Goal: Navigation & Orientation: Find specific page/section

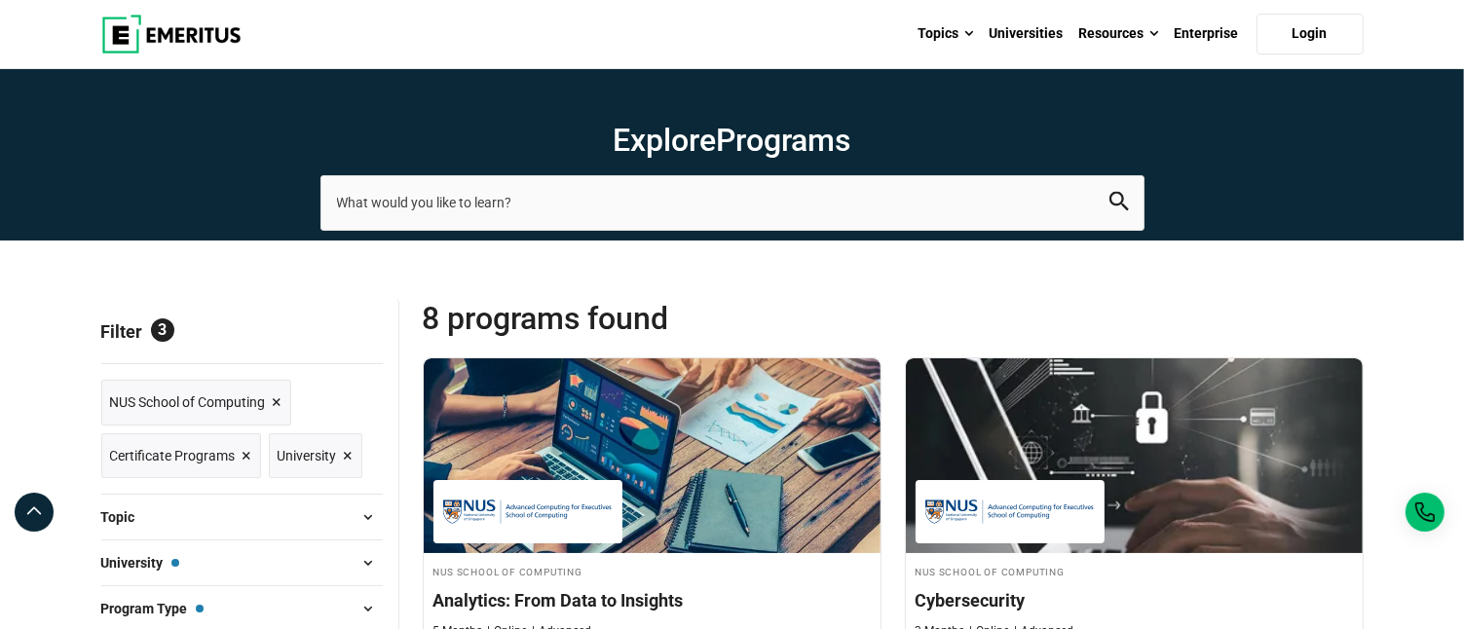
click at [200, 32] on img at bounding box center [171, 34] width 140 height 39
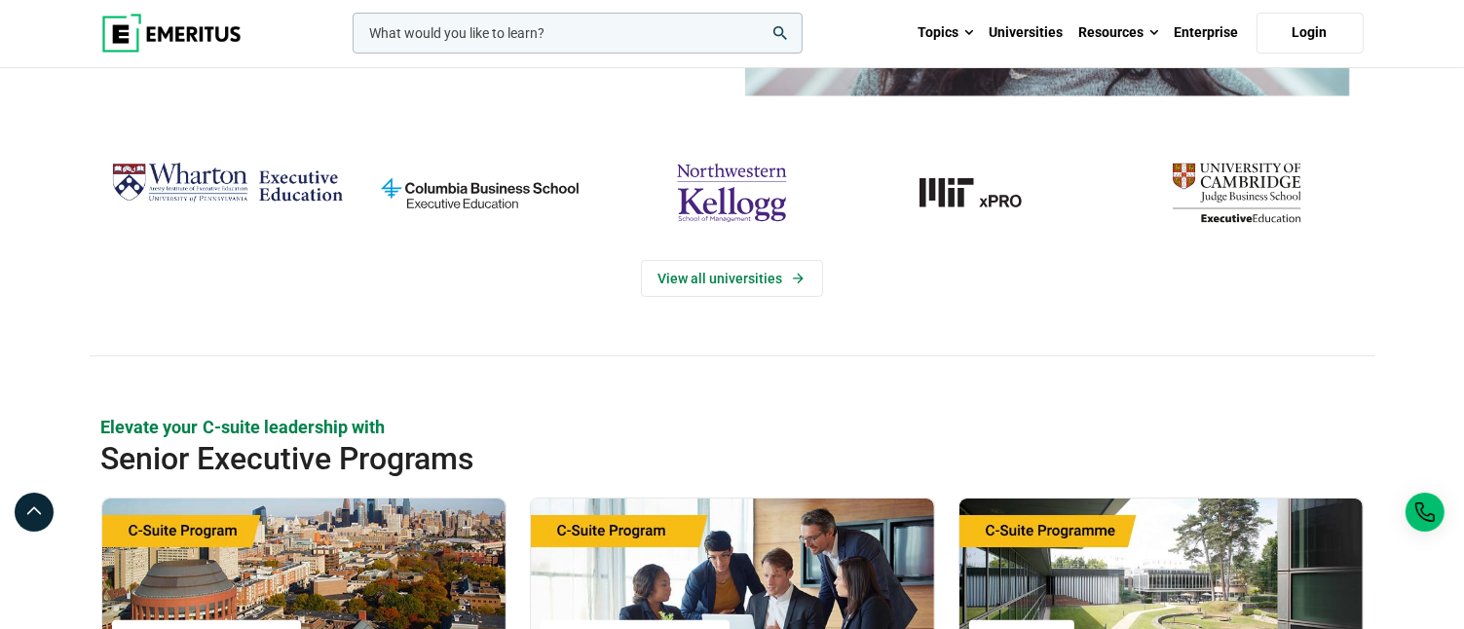
scroll to position [357, 0]
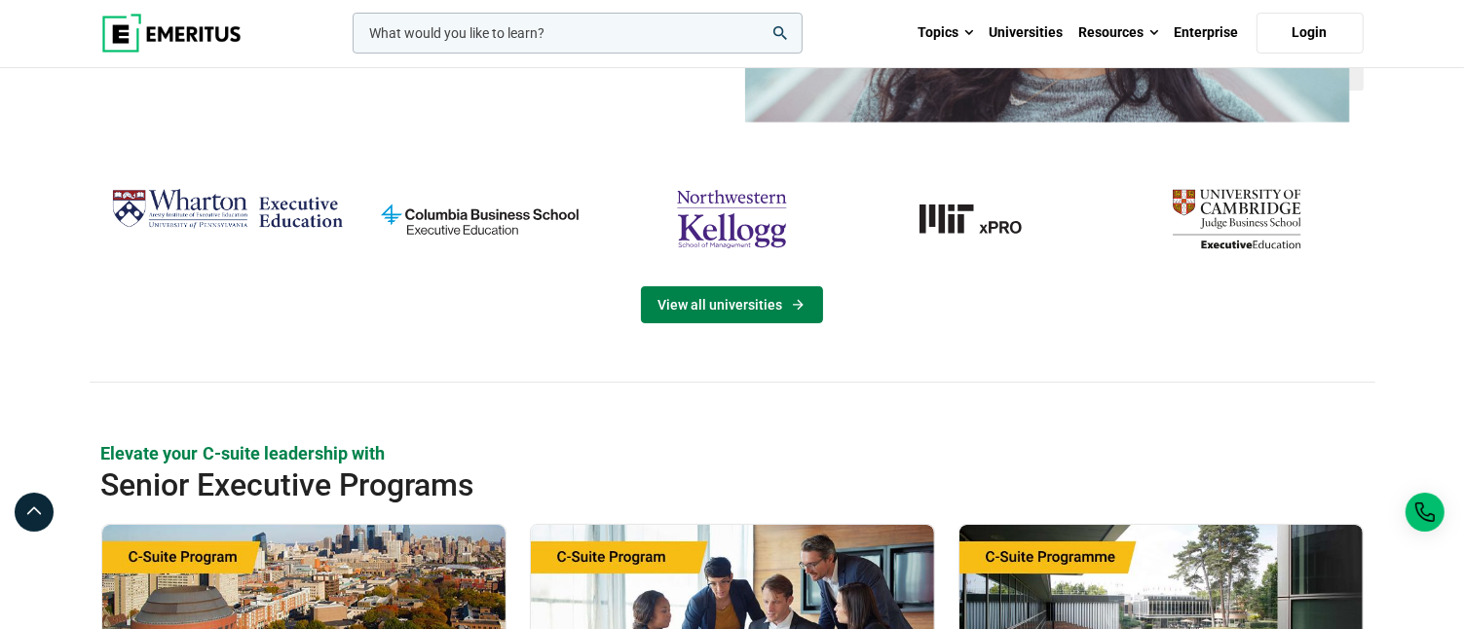
click at [698, 301] on link "View all universities" at bounding box center [732, 304] width 182 height 37
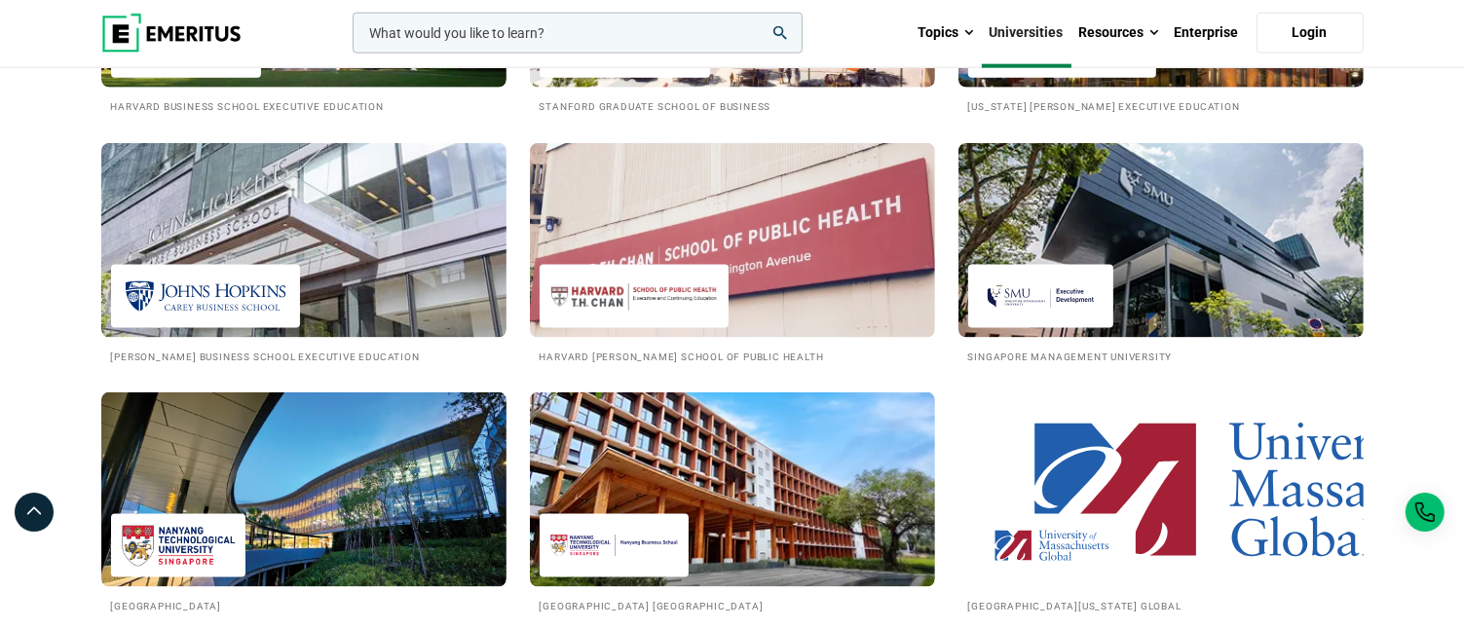
scroll to position [2468, 0]
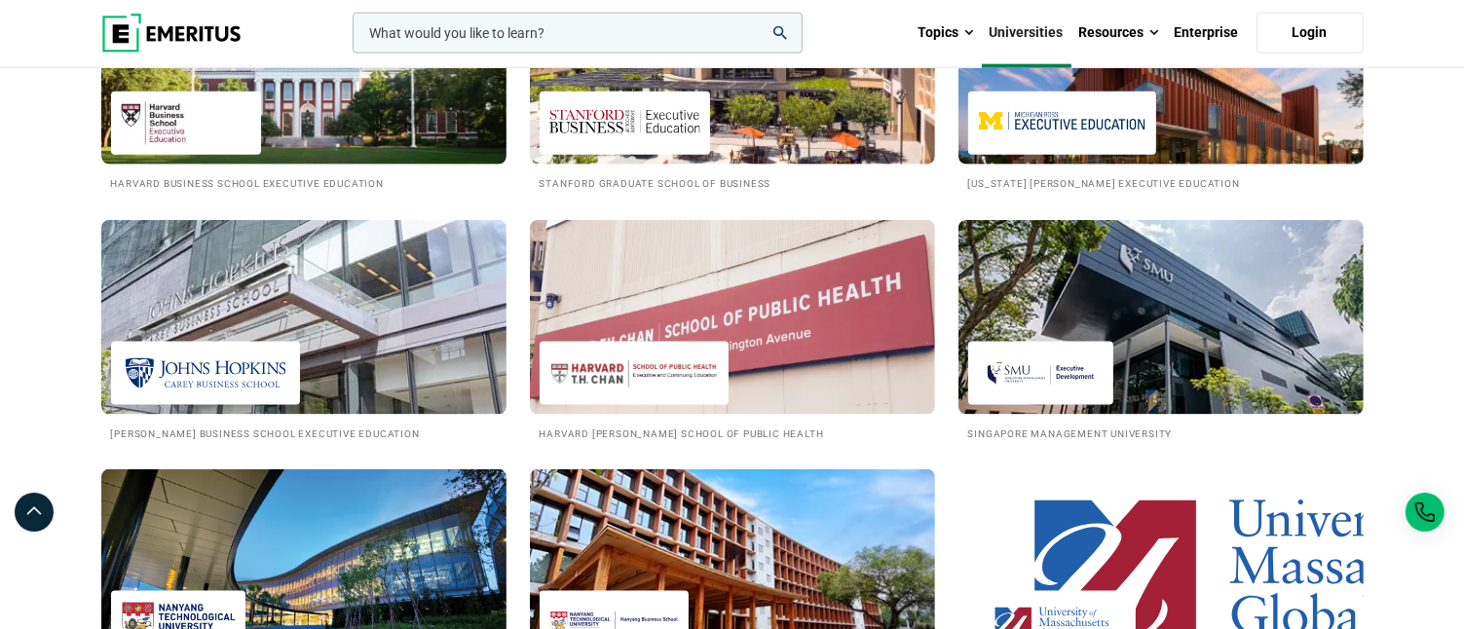
click at [121, 37] on img at bounding box center [171, 33] width 140 height 39
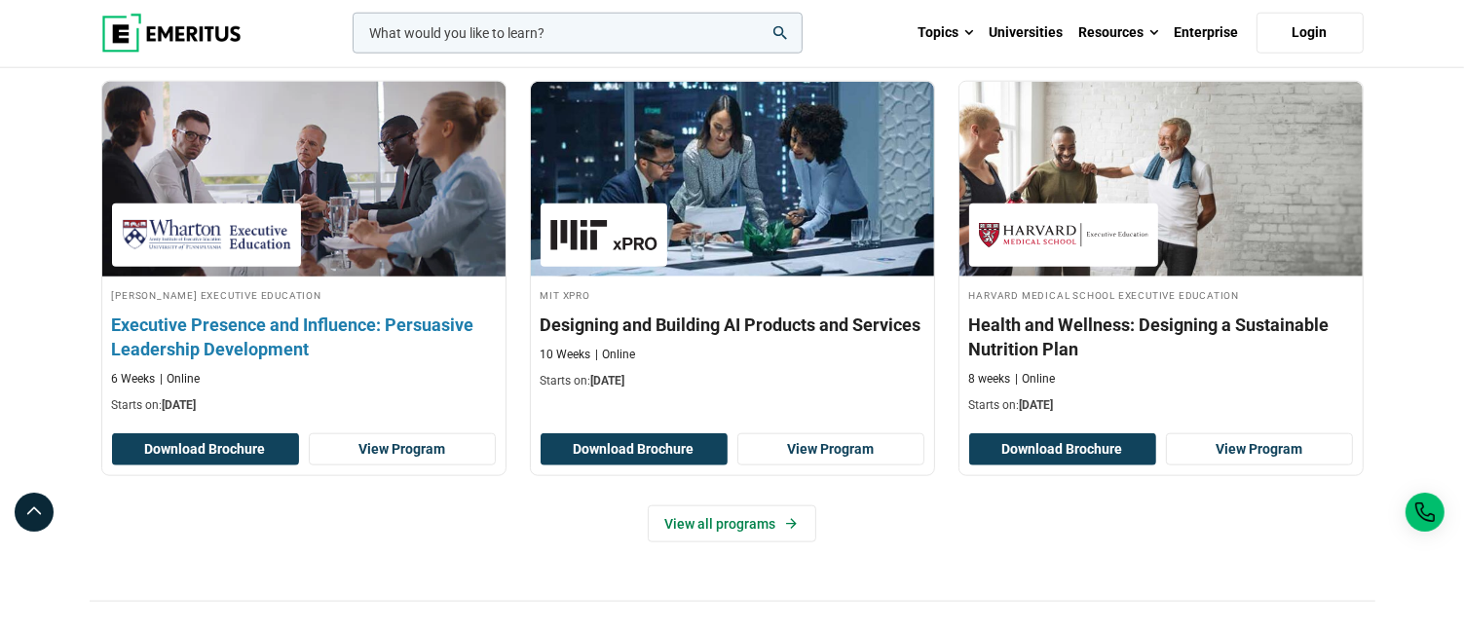
scroll to position [2078, 0]
